Goal: Check status: Check status

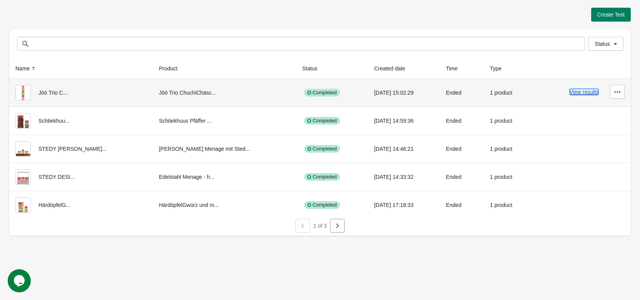
click at [579, 92] on button "View results" at bounding box center [584, 92] width 29 height 6
click at [582, 91] on button "View results" at bounding box center [584, 92] width 29 height 6
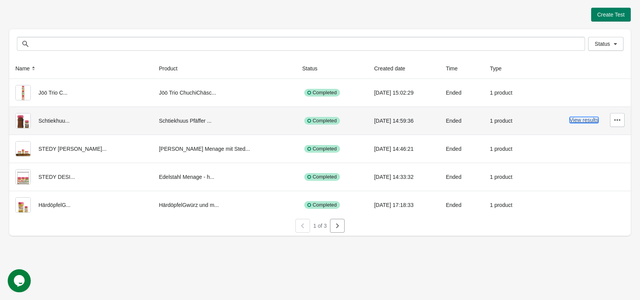
click at [578, 120] on button "View results" at bounding box center [584, 120] width 29 height 6
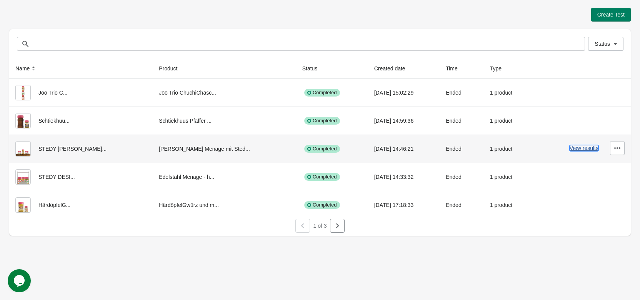
click at [572, 148] on button "View results" at bounding box center [584, 148] width 29 height 6
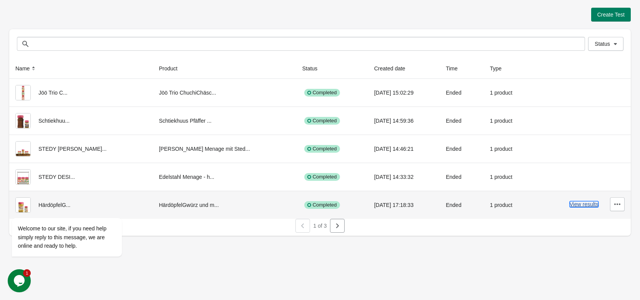
click at [578, 205] on button "View results" at bounding box center [584, 204] width 29 height 6
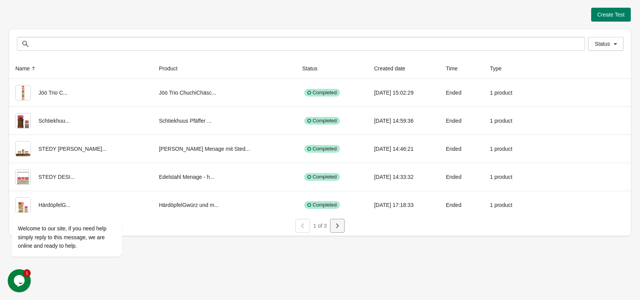
click at [337, 226] on icon "button" at bounding box center [337, 225] width 3 height 5
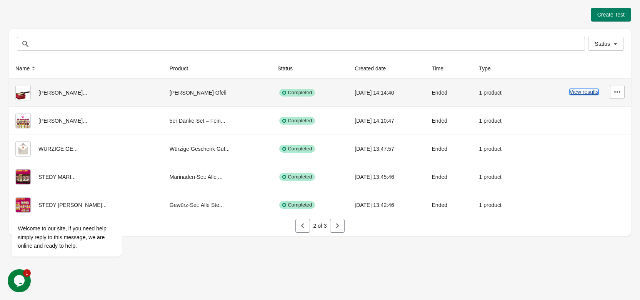
click at [574, 94] on button "View results" at bounding box center [584, 92] width 29 height 6
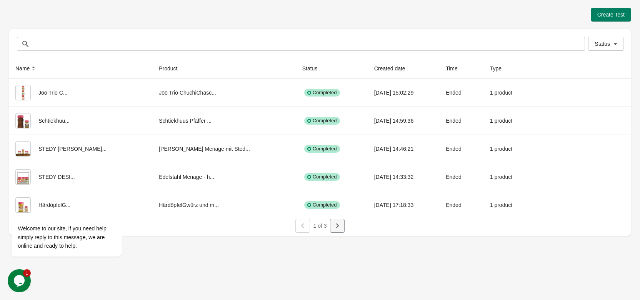
click at [338, 228] on icon "button" at bounding box center [337, 226] width 8 height 8
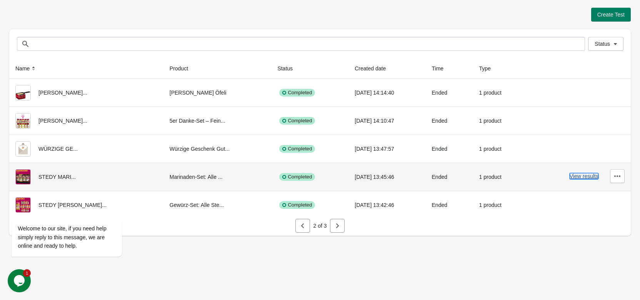
click at [576, 175] on button "View results" at bounding box center [584, 176] width 29 height 6
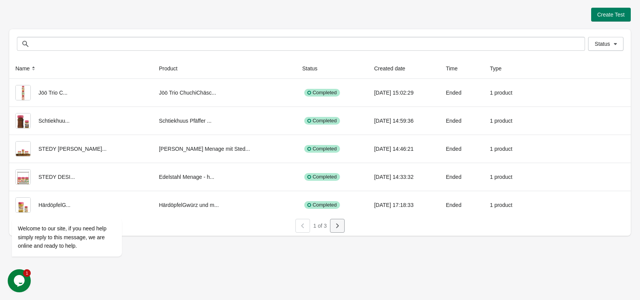
click at [340, 225] on icon "button" at bounding box center [337, 226] width 8 height 8
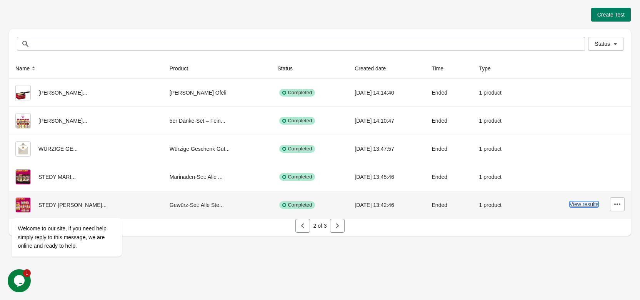
click at [577, 204] on button "View results" at bounding box center [584, 204] width 29 height 6
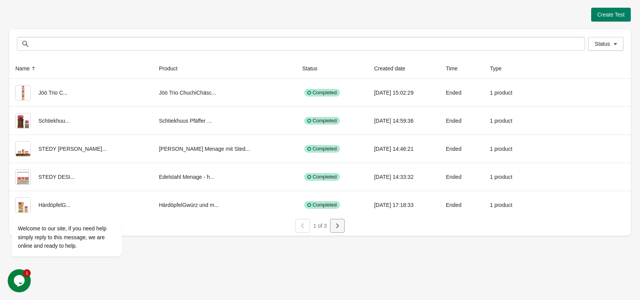
click at [335, 230] on button "button" at bounding box center [337, 226] width 15 height 14
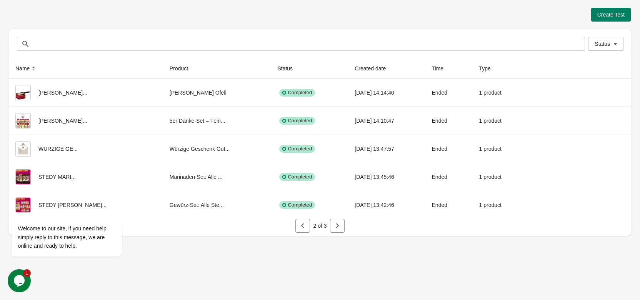
click at [337, 231] on button "button" at bounding box center [337, 226] width 15 height 14
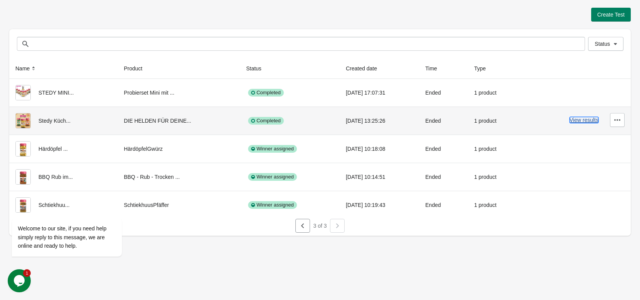
click at [576, 120] on button "View results" at bounding box center [584, 120] width 29 height 6
